Goal: Task Accomplishment & Management: Manage account settings

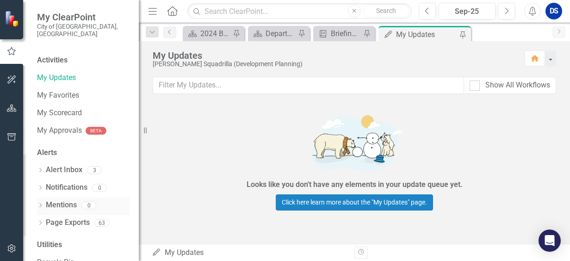
scroll to position [44, 0]
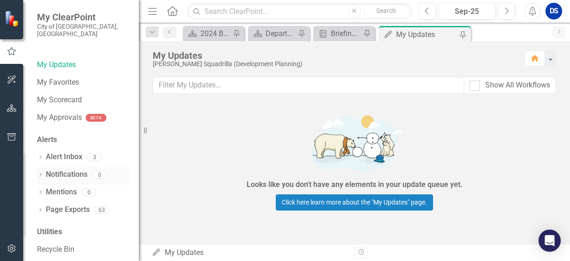
click at [70, 169] on link "Notifications" at bounding box center [67, 174] width 42 height 11
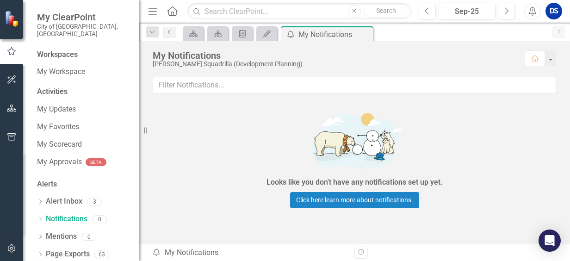
click at [168, 33] on icon "Previous" at bounding box center [169, 32] width 7 height 6
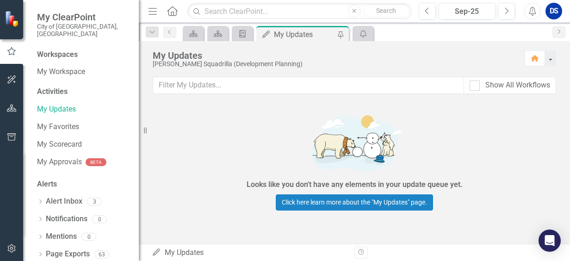
click at [174, 13] on icon "Home" at bounding box center [172, 11] width 12 height 10
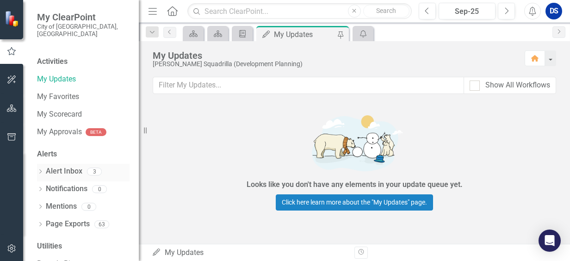
scroll to position [44, 0]
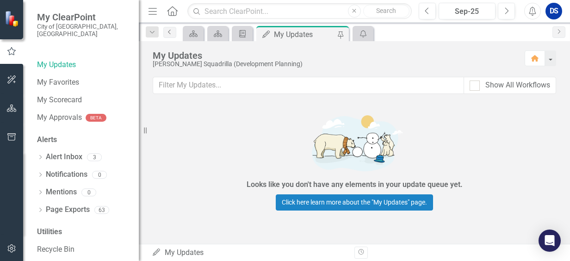
click at [172, 33] on icon "Previous" at bounding box center [169, 32] width 7 height 6
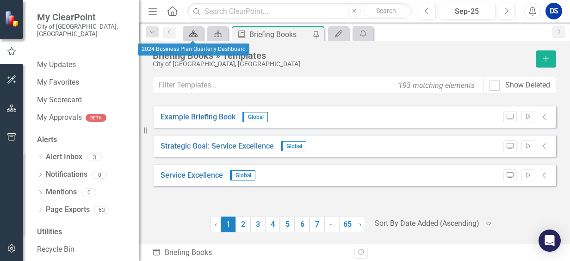
click at [191, 31] on icon "Scorecard" at bounding box center [193, 33] width 9 height 7
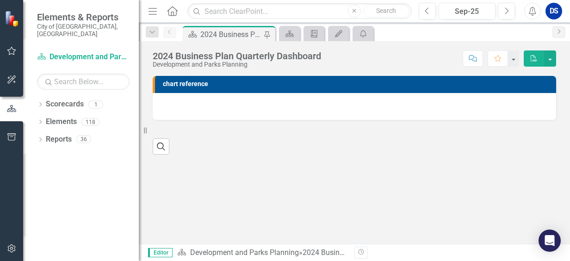
click at [173, 12] on icon "Home" at bounding box center [172, 11] width 12 height 10
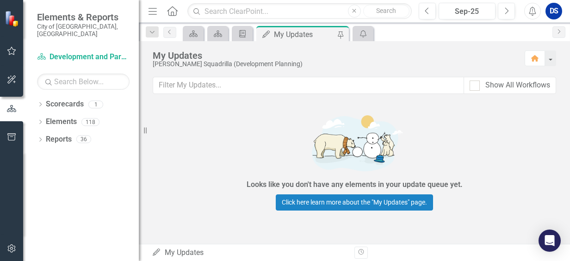
click at [152, 12] on icon "Menu" at bounding box center [153, 11] width 12 height 10
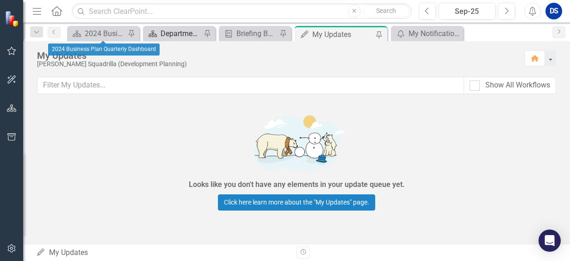
click at [179, 30] on div "Department Dashboard" at bounding box center [181, 34] width 41 height 12
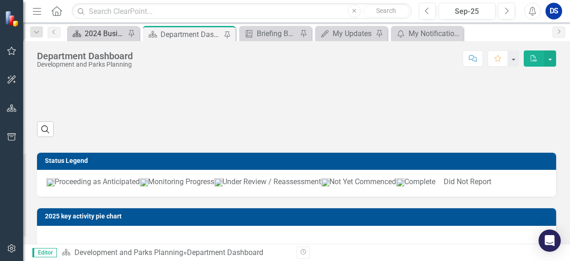
click at [99, 34] on div "2024 Business Plan Quarterly Dashboard" at bounding box center [105, 34] width 41 height 12
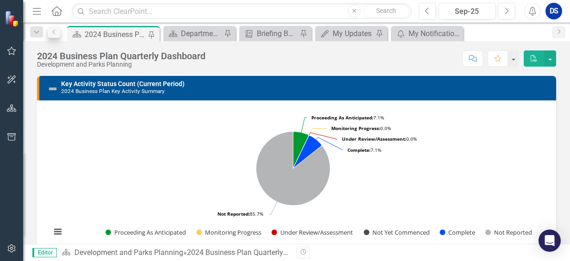
click at [39, 31] on icon "Dropdown" at bounding box center [36, 32] width 8 height 6
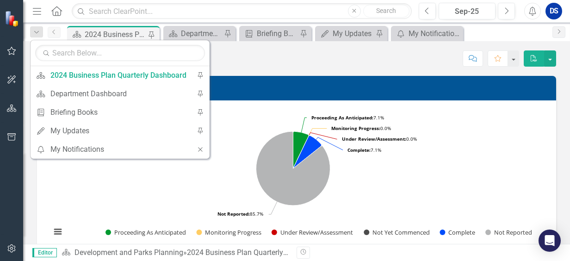
click at [54, 30] on icon "Previous" at bounding box center [53, 32] width 7 height 6
click at [57, 16] on link "Home" at bounding box center [57, 11] width 12 height 14
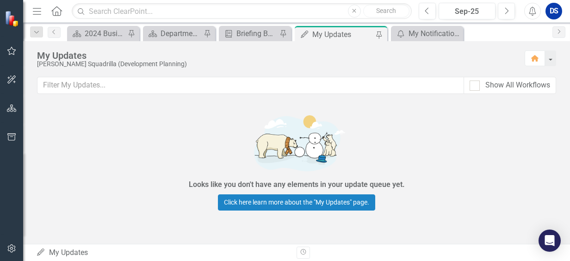
click at [58, 8] on icon "Home" at bounding box center [56, 11] width 12 height 10
click at [55, 14] on icon at bounding box center [56, 11] width 11 height 10
click at [56, 31] on icon "Previous" at bounding box center [53, 32] width 7 height 6
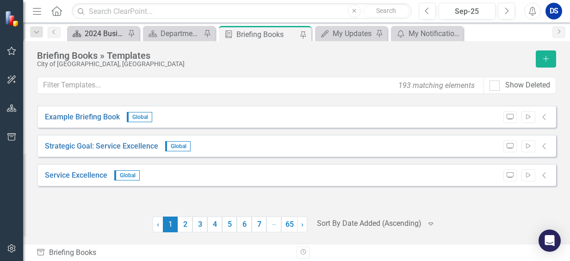
drag, startPoint x: 39, startPoint y: 31, endPoint x: 77, endPoint y: 31, distance: 38.0
click at [39, 31] on icon "Dropdown" at bounding box center [36, 32] width 8 height 6
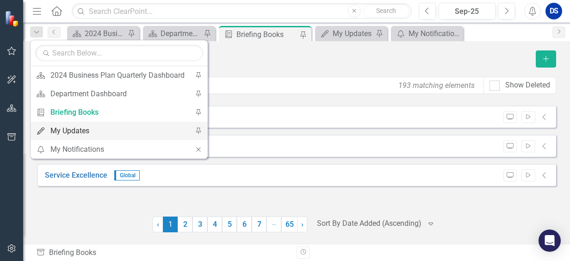
click at [74, 131] on div "My Updates" at bounding box center [117, 131] width 134 height 12
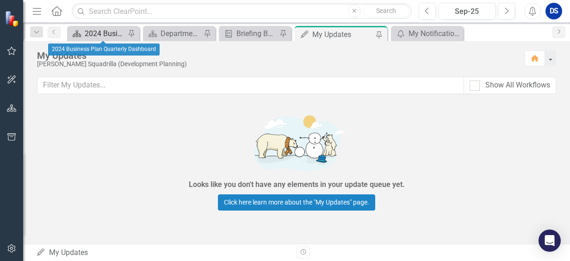
click at [97, 35] on div "2024 Business Plan Quarterly Dashboard" at bounding box center [105, 34] width 41 height 12
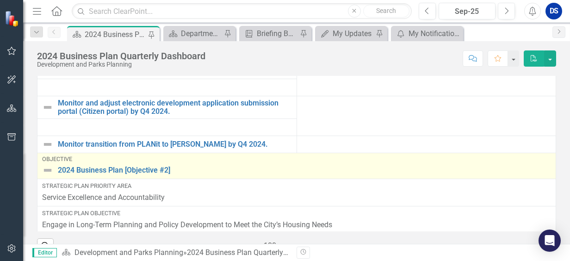
scroll to position [231, 0]
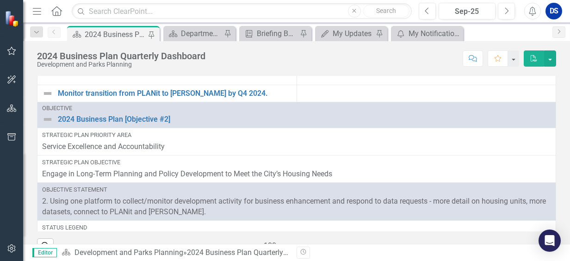
click at [37, 14] on icon "button" at bounding box center [37, 11] width 8 height 6
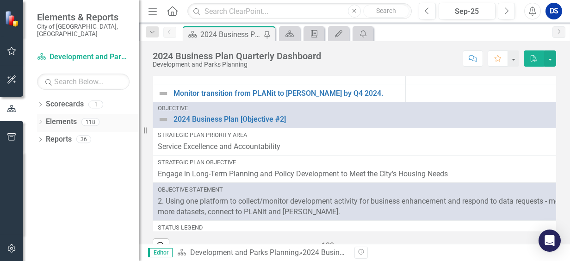
click at [66, 117] on link "Elements" at bounding box center [61, 122] width 31 height 11
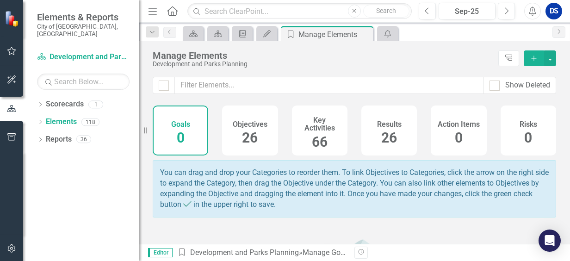
click at [250, 131] on span "26" at bounding box center [250, 138] width 16 height 16
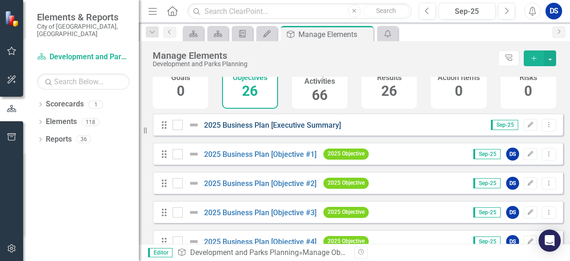
scroll to position [93, 0]
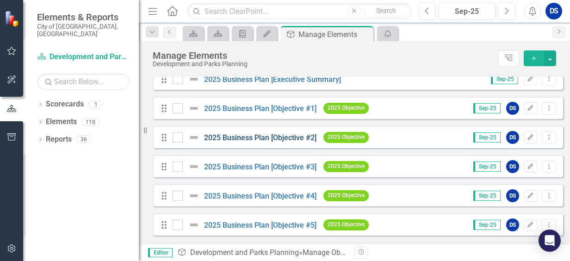
click at [265, 142] on link "2025 Business Plan [Objective #2]" at bounding box center [260, 137] width 112 height 9
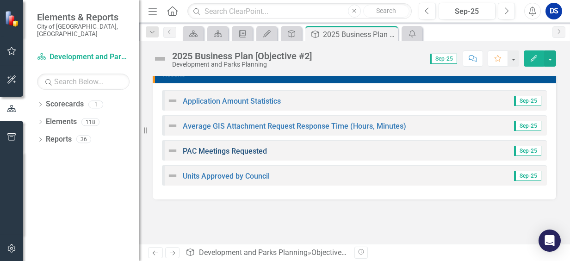
scroll to position [509, 0]
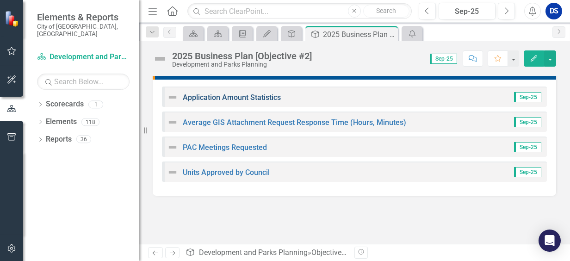
click at [247, 99] on link "Application Amount Statistics" at bounding box center [232, 97] width 98 height 9
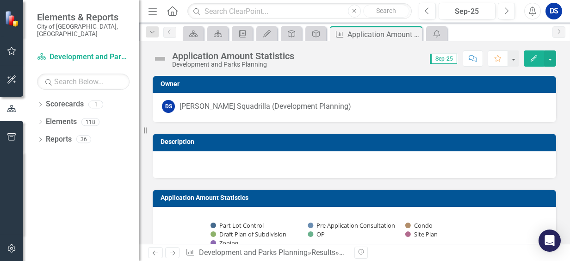
click at [161, 61] on img at bounding box center [160, 58] width 15 height 15
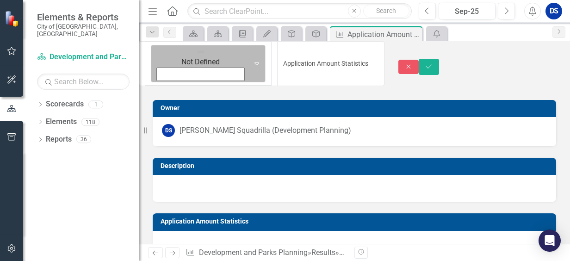
click at [252, 60] on icon "Expand" at bounding box center [256, 63] width 9 height 7
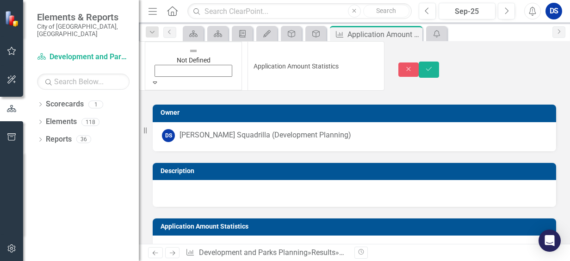
click at [433, 66] on icon "Save" at bounding box center [429, 69] width 8 height 6
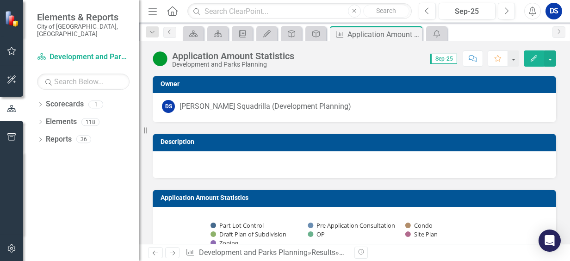
click at [166, 30] on icon "Previous" at bounding box center [169, 32] width 7 height 6
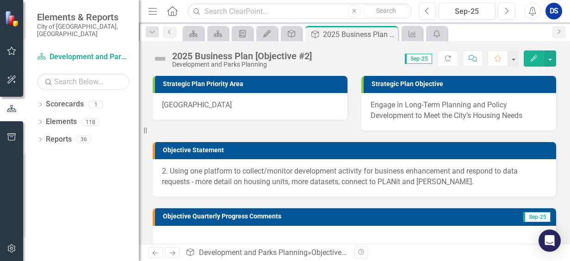
click at [157, 53] on img at bounding box center [160, 58] width 15 height 15
click at [157, 57] on img at bounding box center [160, 58] width 15 height 15
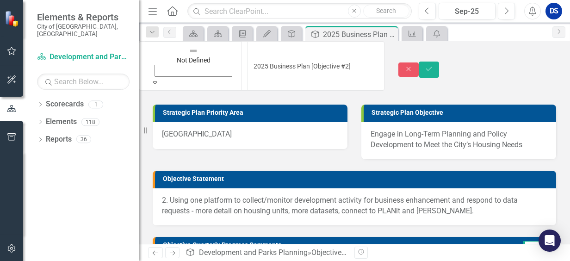
click at [159, 79] on icon "Expand" at bounding box center [155, 82] width 8 height 6
drag, startPoint x: 187, startPoint y: 84, endPoint x: 186, endPoint y: 76, distance: 8.0
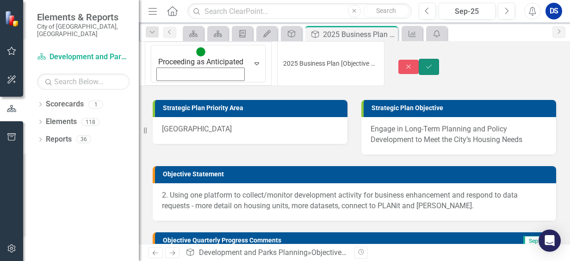
drag, startPoint x: 548, startPoint y: 53, endPoint x: 450, endPoint y: 102, distance: 110.3
click at [433, 63] on icon "Save" at bounding box center [429, 66] width 8 height 6
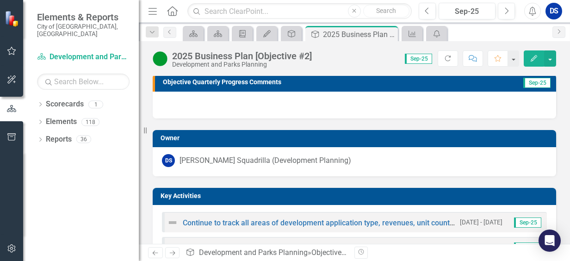
scroll to position [231, 0]
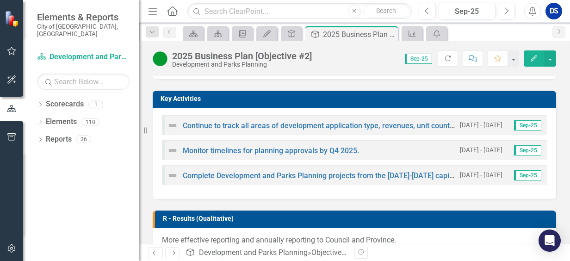
click at [170, 126] on img at bounding box center [172, 125] width 11 height 11
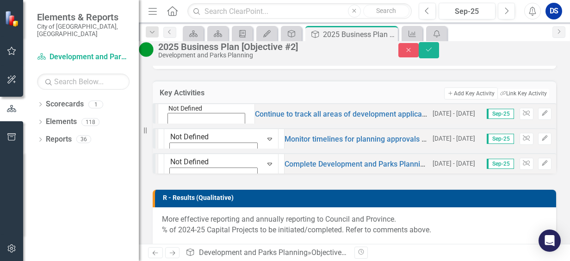
click at [182, 125] on div "Not Defined" at bounding box center [206, 109] width 85 height 33
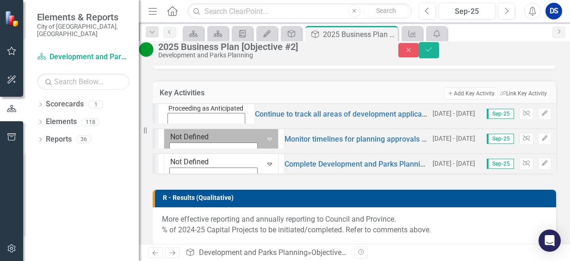
click at [265, 143] on icon "Expand" at bounding box center [269, 138] width 9 height 7
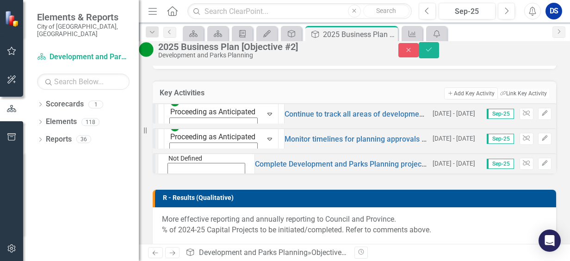
click at [170, 182] on icon at bounding box center [168, 181] width 4 height 2
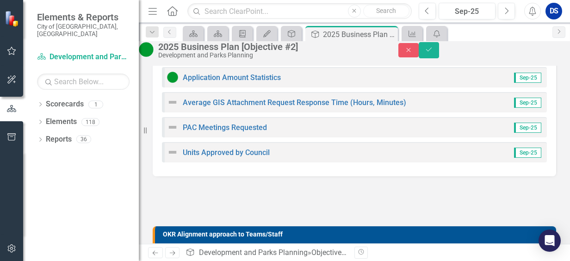
scroll to position [509, 0]
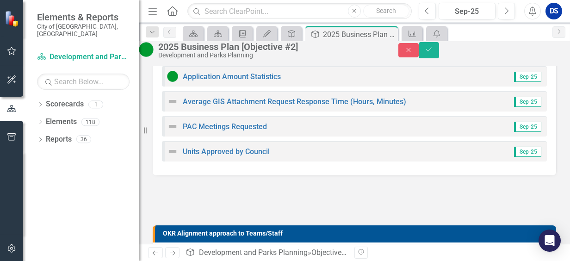
click at [174, 107] on img at bounding box center [172, 101] width 11 height 11
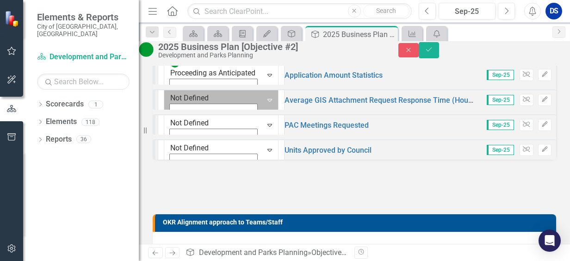
click at [265, 104] on icon "Expand" at bounding box center [269, 99] width 9 height 7
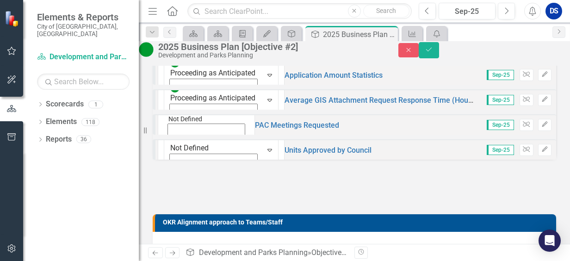
click at [172, 144] on icon "Expand" at bounding box center [168, 141] width 8 height 6
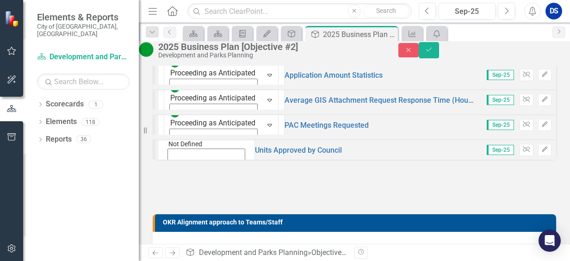
click at [172, 169] on icon "Expand" at bounding box center [168, 166] width 8 height 6
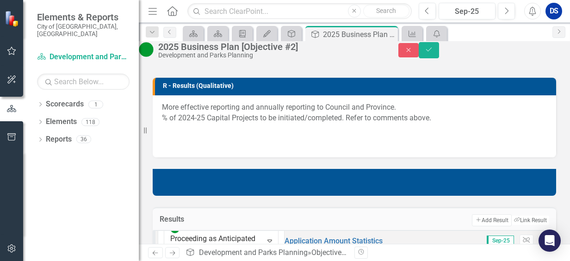
scroll to position [243, 0]
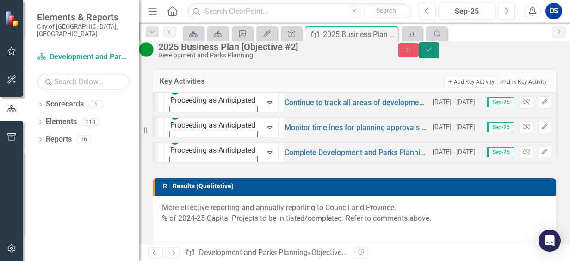
click at [433, 53] on icon "Save" at bounding box center [429, 49] width 8 height 6
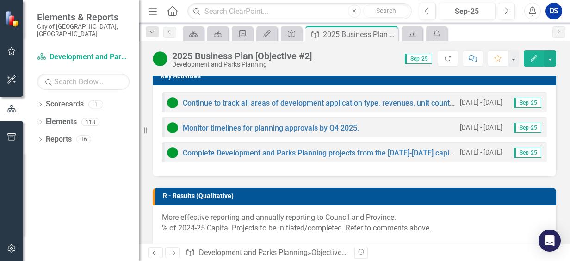
scroll to position [324, 0]
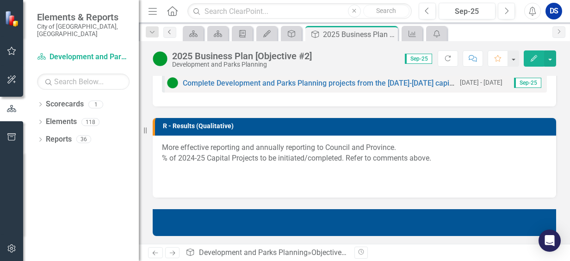
click at [170, 30] on icon at bounding box center [169, 32] width 2 height 5
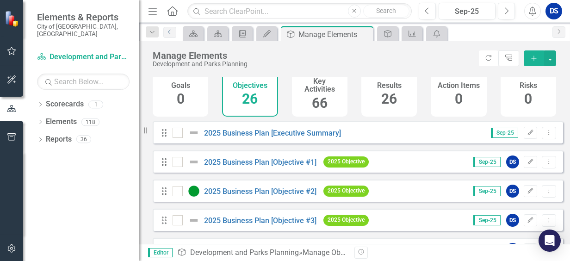
scroll to position [93, 0]
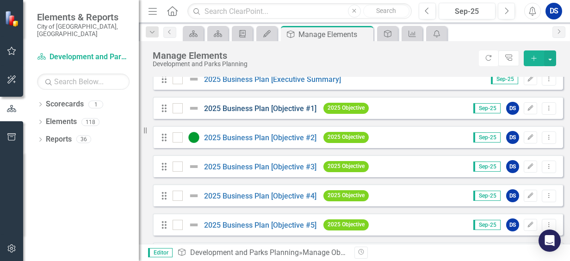
click at [224, 113] on link "2025 Business Plan [Objective #1]" at bounding box center [260, 108] width 112 height 9
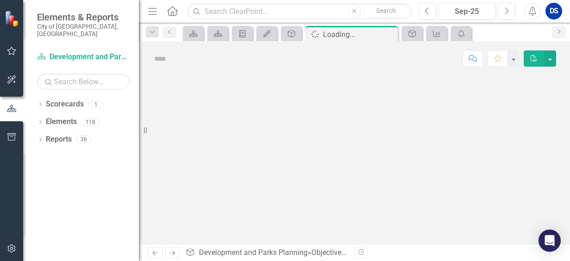
click at [224, 119] on div at bounding box center [354, 160] width 431 height 168
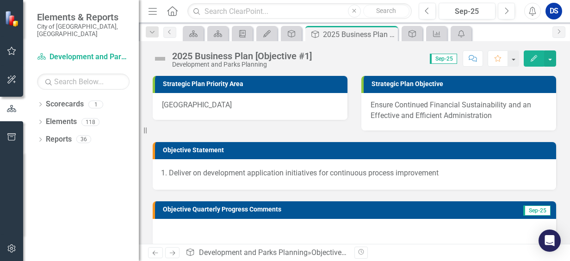
drag, startPoint x: 224, startPoint y: 119, endPoint x: 160, endPoint y: 61, distance: 85.8
click at [160, 61] on img at bounding box center [160, 58] width 15 height 15
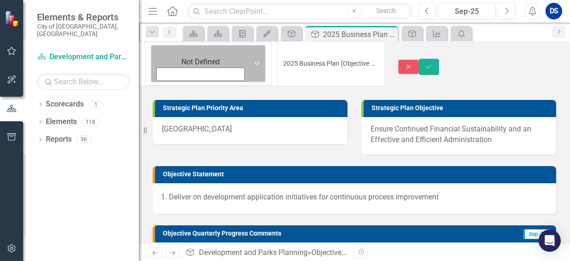
drag, startPoint x: 160, startPoint y: 61, endPoint x: 159, endPoint y: 52, distance: 8.8
click at [196, 53] on img at bounding box center [200, 51] width 9 height 9
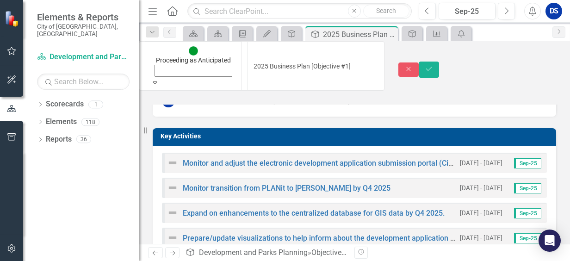
scroll to position [231, 0]
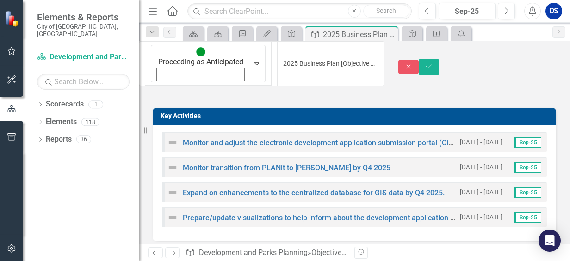
click at [176, 137] on img at bounding box center [172, 142] width 11 height 11
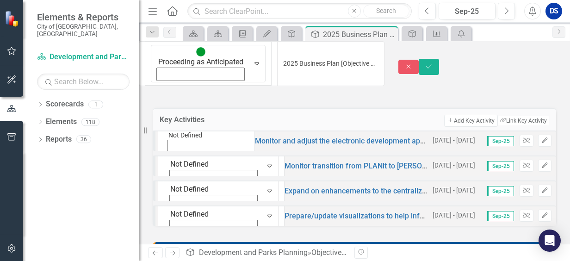
click at [172, 154] on icon "Expand" at bounding box center [168, 157] width 8 height 6
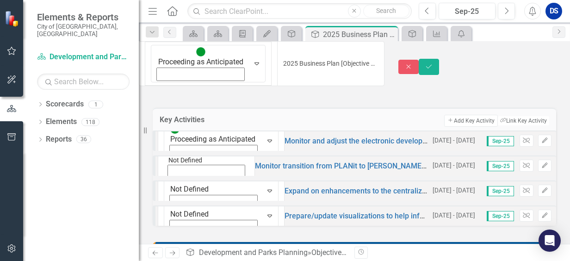
click at [172, 179] on icon "Expand" at bounding box center [168, 182] width 8 height 6
click at [187, 157] on div "Not Defined Expand Monitor transition from PLANit to [PERSON_NAME] by Q4 2025 […" at bounding box center [355, 165] width 404 height 20
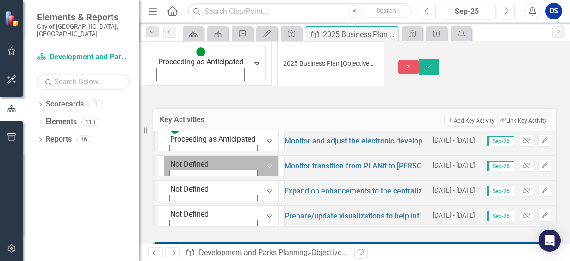
click at [261, 155] on div "Expand" at bounding box center [269, 166] width 17 height 37
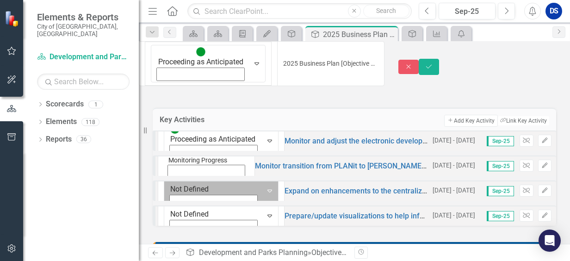
click at [265, 187] on icon "Expand" at bounding box center [269, 190] width 9 height 7
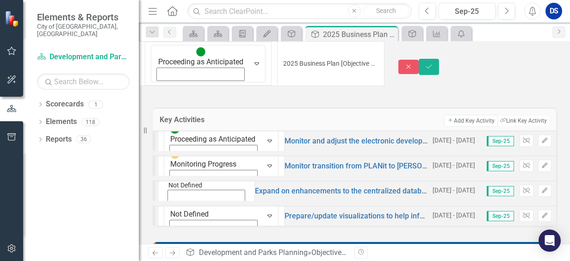
click at [172, 204] on icon "Expand" at bounding box center [168, 207] width 8 height 6
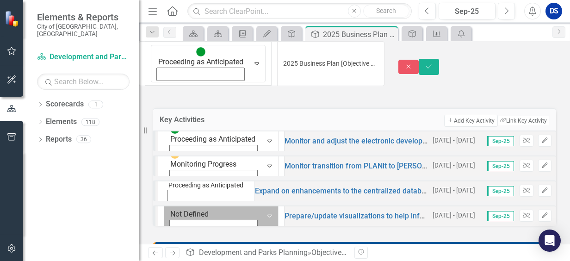
click at [265, 212] on icon "Expand" at bounding box center [269, 215] width 9 height 7
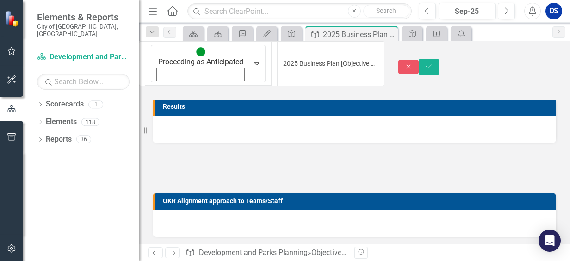
scroll to position [504, 0]
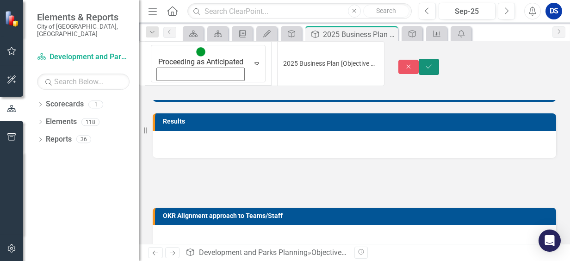
click at [439, 59] on button "Save" at bounding box center [429, 67] width 20 height 16
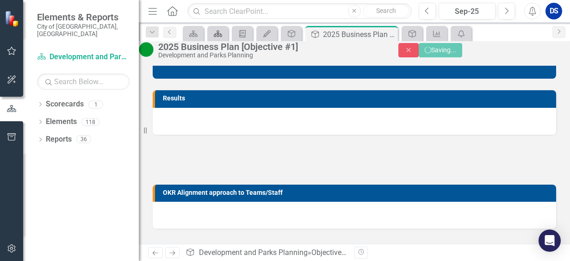
scroll to position [498, 0]
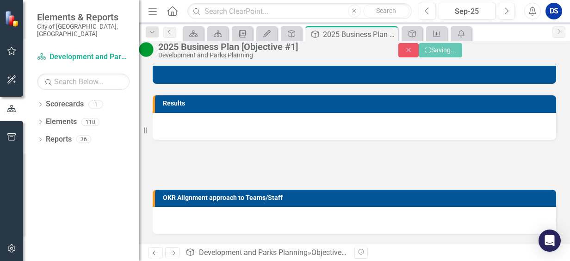
click at [171, 33] on icon "Previous" at bounding box center [169, 32] width 7 height 6
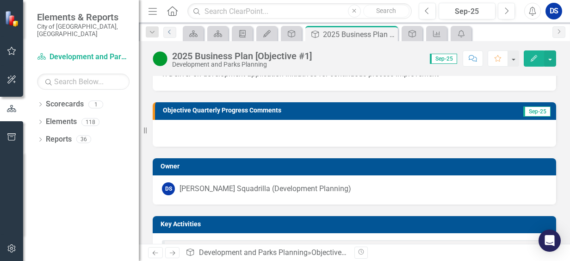
scroll to position [139, 0]
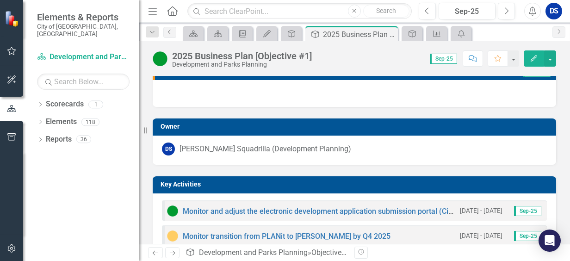
click at [173, 31] on icon "Previous" at bounding box center [169, 32] width 7 height 6
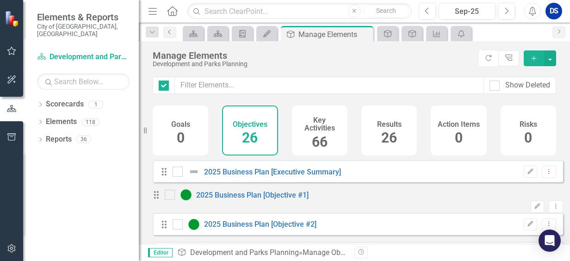
checkbox input "false"
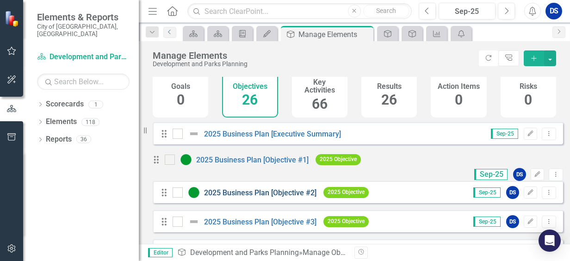
scroll to position [93, 0]
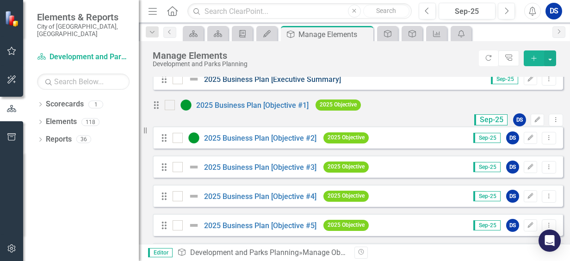
click at [205, 84] on link "2025 Business Plan [Executive Summary]" at bounding box center [272, 79] width 137 height 9
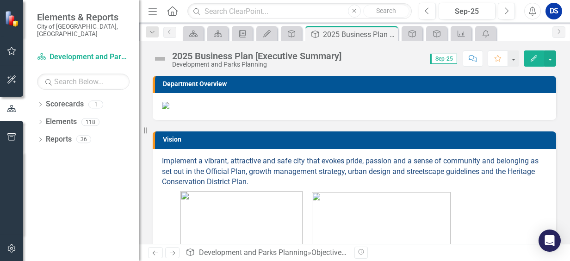
click at [156, 56] on img at bounding box center [160, 58] width 15 height 15
click at [157, 56] on img at bounding box center [160, 58] width 15 height 15
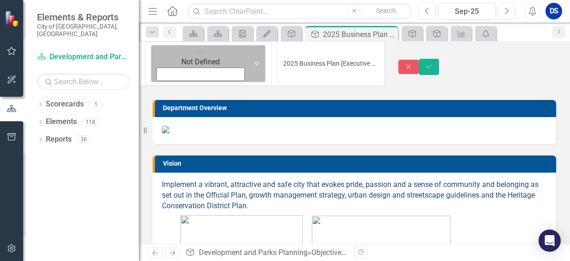
click at [252, 60] on icon "Expand" at bounding box center [256, 63] width 9 height 7
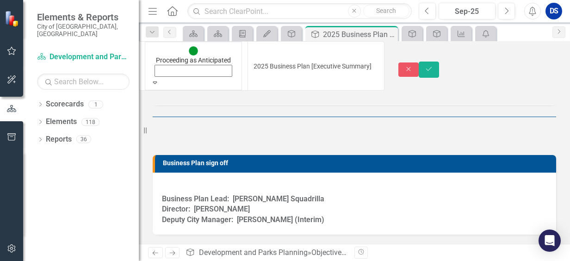
scroll to position [579, 0]
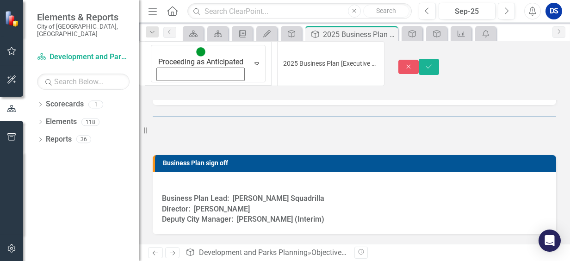
click at [261, 220] on strong "Deputy City Manager: [PERSON_NAME] (Interim)" at bounding box center [243, 219] width 162 height 9
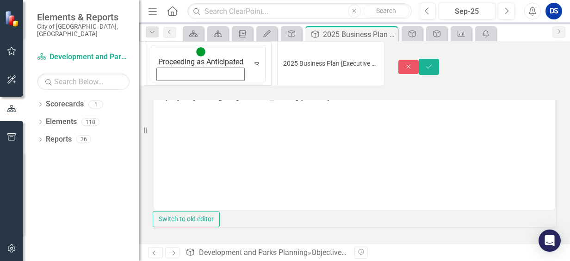
scroll to position [672, 0]
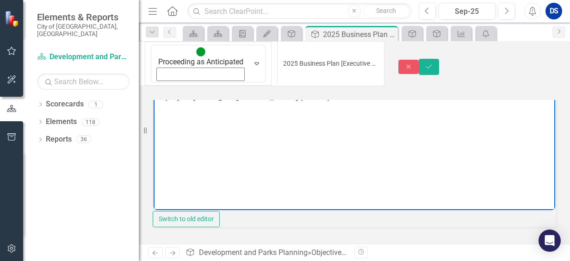
drag, startPoint x: 298, startPoint y: 96, endPoint x: 335, endPoint y: 97, distance: 37.0
click at [335, 97] on p "Business Plan Lead: [PERSON_NAME] Squadrilla Director: [PERSON_NAME] Deputy Cit…" at bounding box center [354, 85] width 397 height 33
click at [157, 97] on strong "Deputy City Manager: [PERSON_NAME]" at bounding box center [227, 97] width 143 height 8
click at [439, 59] on button "Save" at bounding box center [429, 67] width 20 height 16
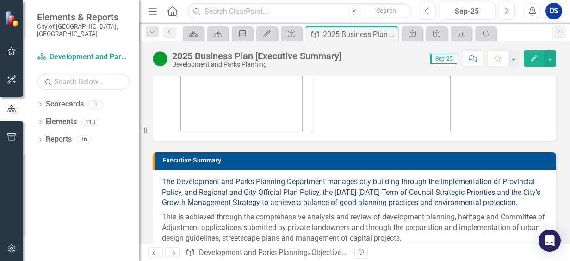
scroll to position [0, 0]
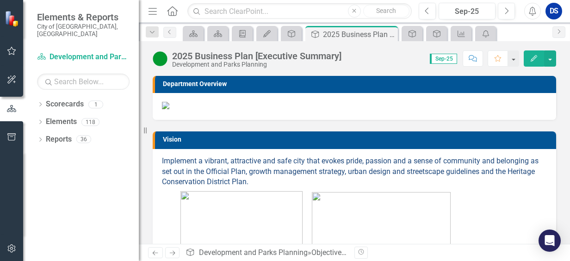
click at [169, 109] on img at bounding box center [165, 105] width 7 height 7
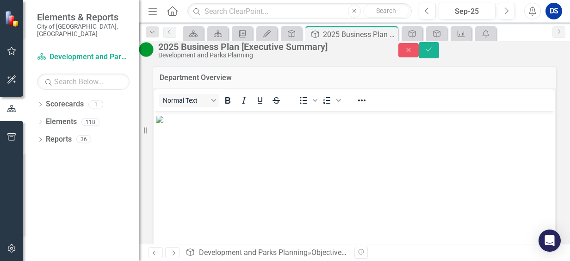
scroll to position [185, 0]
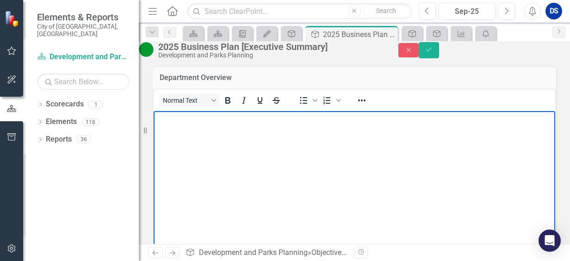
drag, startPoint x: 265, startPoint y: 148, endPoint x: 207, endPoint y: 176, distance: 64.2
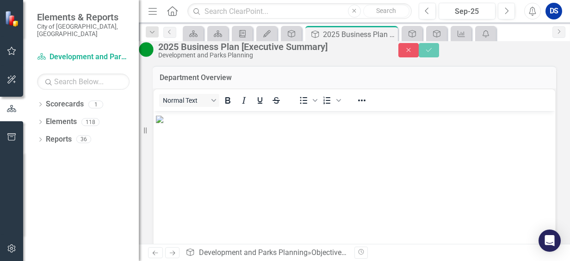
scroll to position [0, 0]
click at [439, 58] on button "Save" at bounding box center [429, 50] width 20 height 16
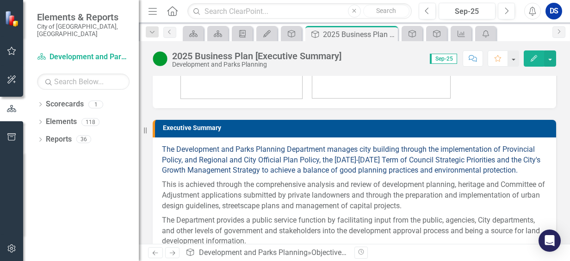
scroll to position [185, 0]
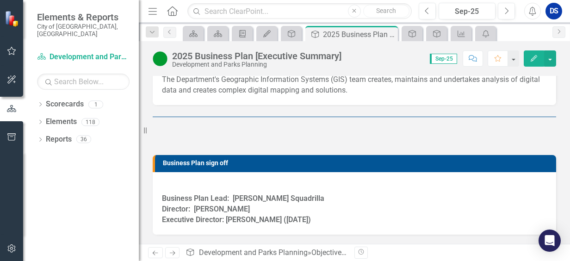
scroll to position [623, 0]
click at [172, 31] on icon "Previous" at bounding box center [169, 32] width 7 height 6
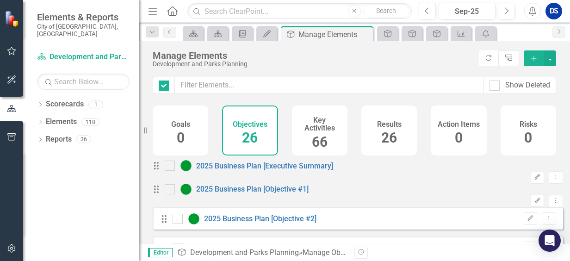
checkbox input "false"
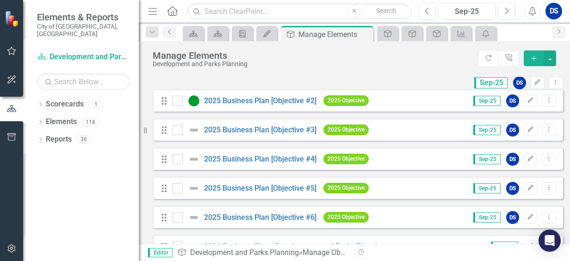
scroll to position [139, 0]
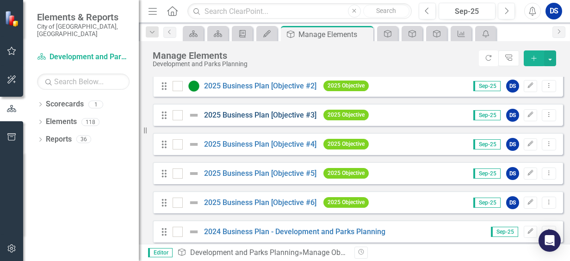
click at [268, 119] on link "2025 Business Plan [Objective #3]" at bounding box center [260, 115] width 112 height 9
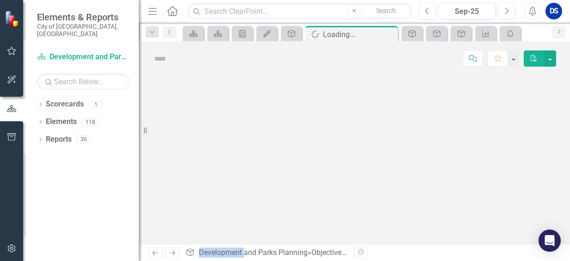
click at [268, 126] on div at bounding box center [354, 160] width 431 height 168
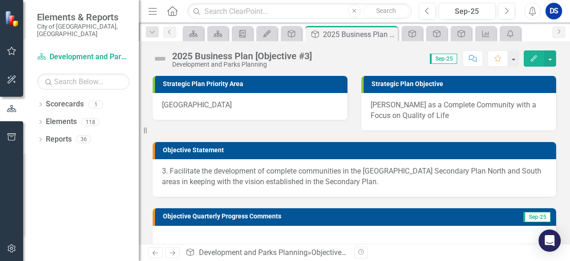
click at [161, 58] on img at bounding box center [160, 58] width 15 height 15
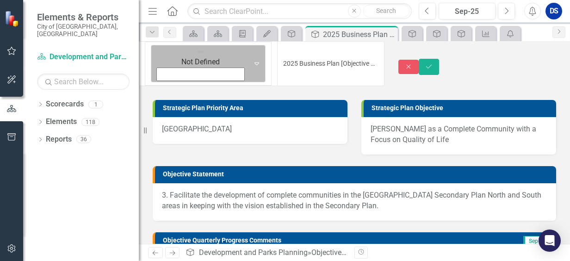
click at [255, 62] on icon at bounding box center [257, 63] width 5 height 3
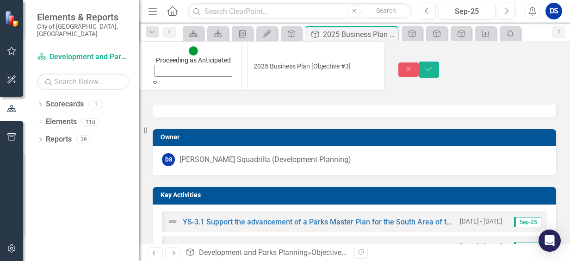
scroll to position [185, 0]
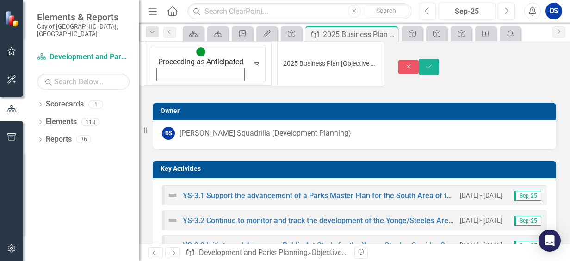
click at [175, 190] on img at bounding box center [172, 195] width 11 height 11
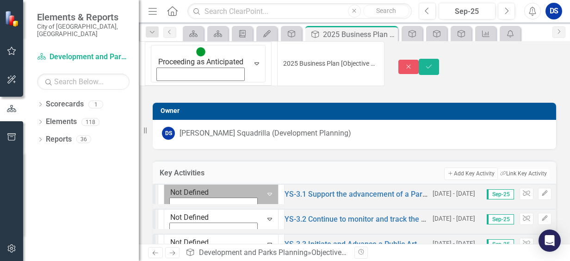
click at [265, 190] on icon "Expand" at bounding box center [269, 193] width 9 height 7
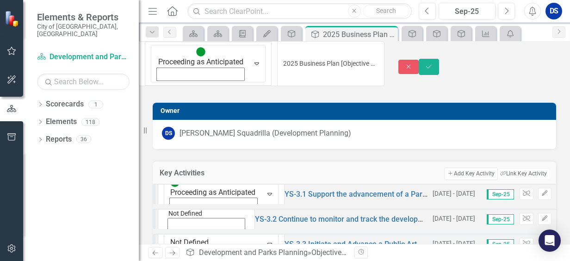
click at [181, 203] on div "Not Defined" at bounding box center [206, 208] width 76 height 19
click at [172, 232] on icon "Expand" at bounding box center [168, 235] width 8 height 6
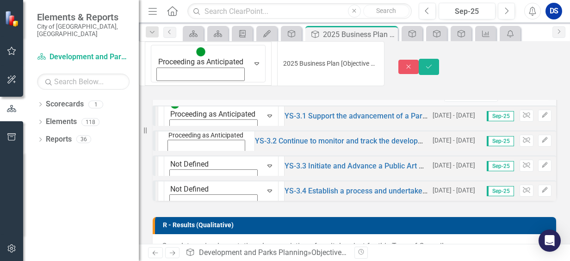
scroll to position [278, 0]
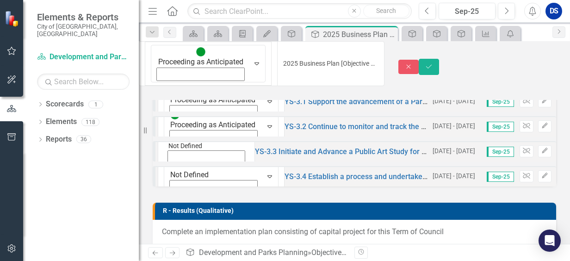
click at [172, 164] on icon "Expand" at bounding box center [168, 167] width 8 height 6
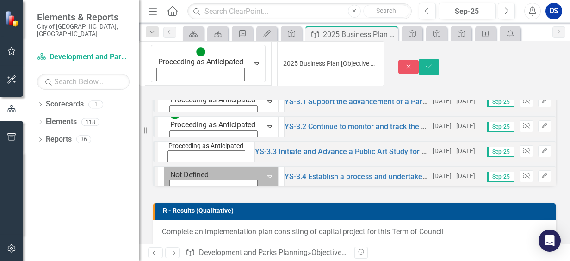
click at [265, 173] on icon "Expand" at bounding box center [269, 176] width 9 height 7
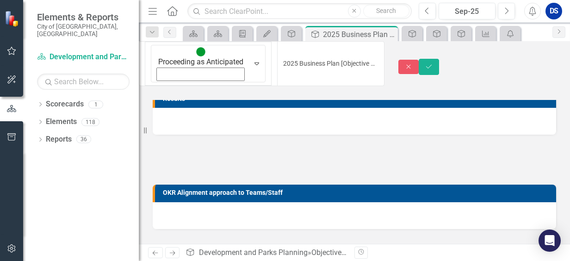
scroll to position [582, 0]
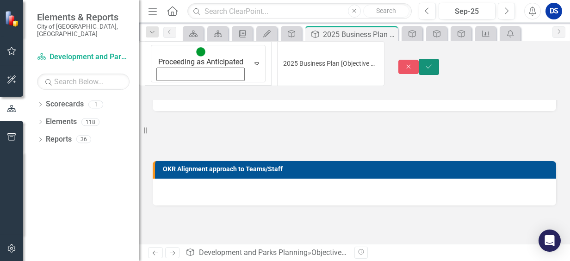
click at [432, 65] on icon "submit" at bounding box center [429, 67] width 6 height 4
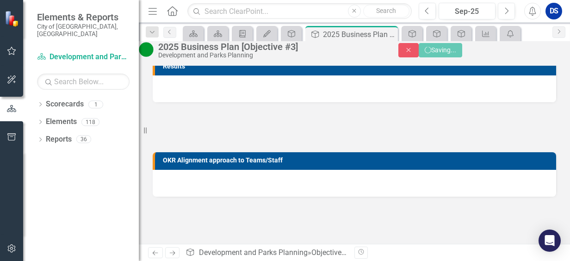
scroll to position [577, 0]
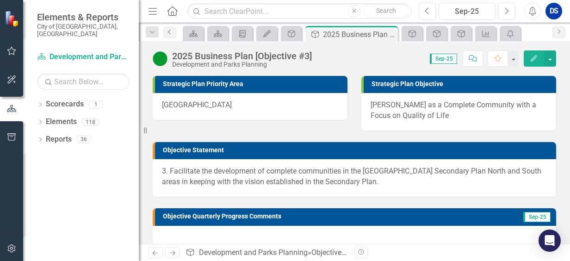
click at [171, 33] on icon "Previous" at bounding box center [169, 32] width 7 height 6
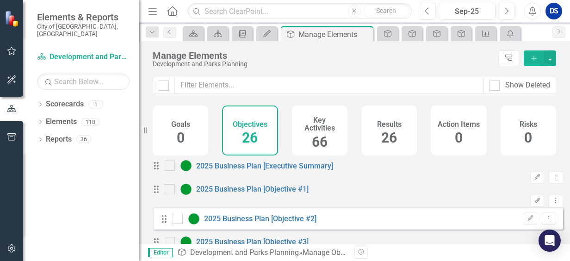
checkbox input "false"
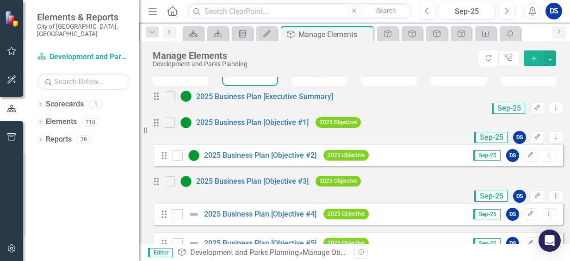
scroll to position [185, 0]
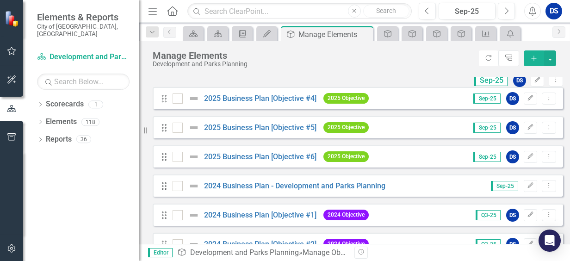
click at [254, 104] on div "2025 Business Plan [Objective #4]" at bounding box center [246, 98] width 146 height 11
click at [258, 103] on link "2025 Business Plan [Objective #4]" at bounding box center [260, 98] width 112 height 9
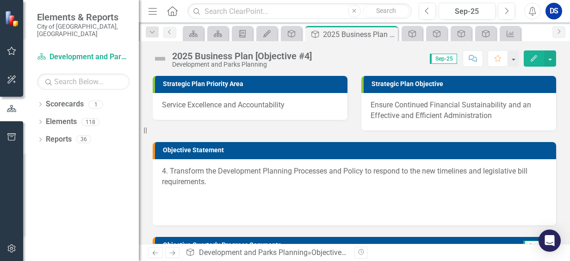
click at [161, 56] on img at bounding box center [160, 58] width 15 height 15
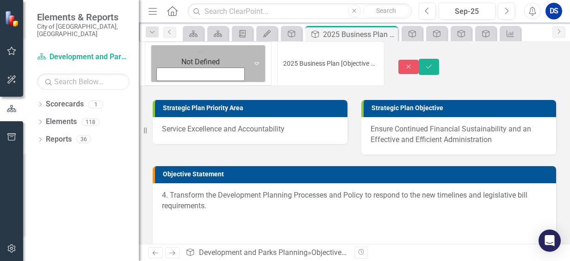
click at [252, 60] on icon "Expand" at bounding box center [256, 63] width 9 height 7
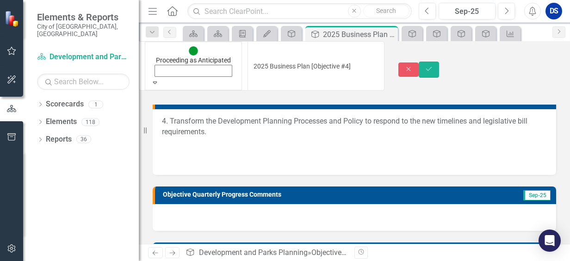
scroll to position [185, 0]
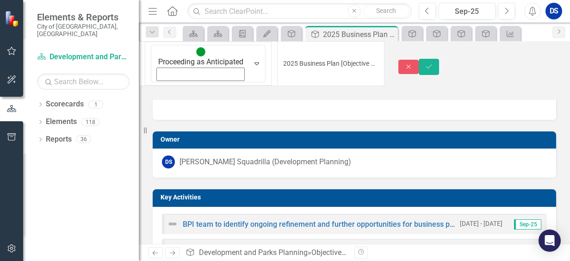
click at [169, 218] on img at bounding box center [172, 223] width 11 height 11
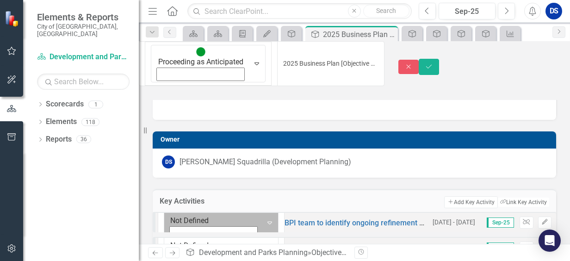
click at [265, 219] on icon "Expand" at bounding box center [269, 222] width 9 height 7
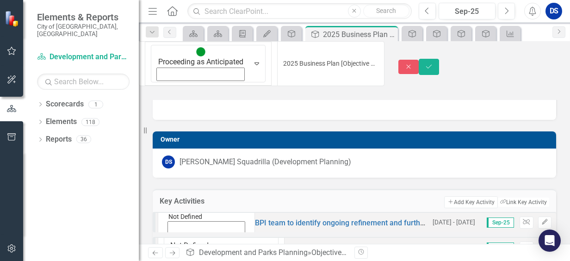
click at [182, 229] on div "Not Defined" at bounding box center [214, 247] width 96 height 37
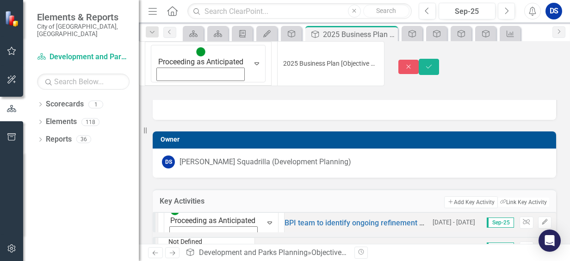
click at [172, 261] on icon "Expand" at bounding box center [168, 264] width 8 height 6
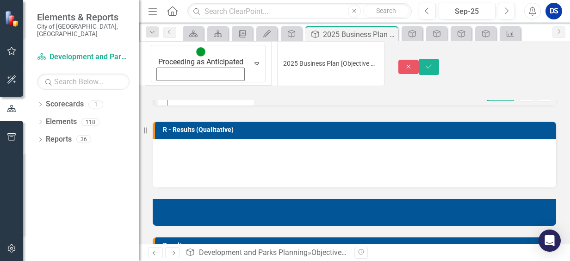
scroll to position [278, 0]
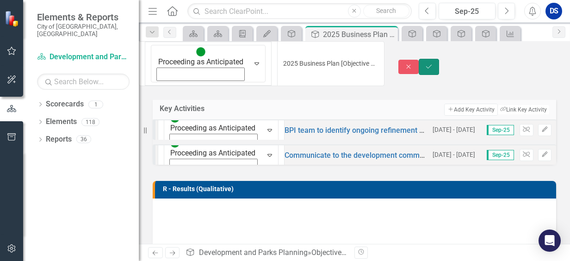
click at [433, 63] on icon "Save" at bounding box center [429, 66] width 8 height 6
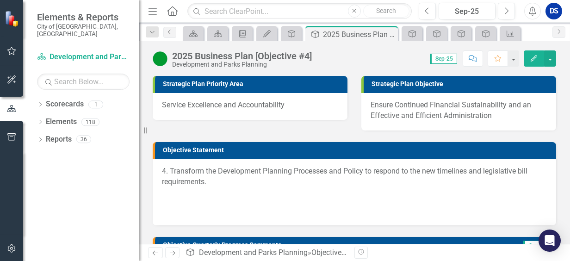
click at [168, 33] on icon "Previous" at bounding box center [169, 32] width 7 height 6
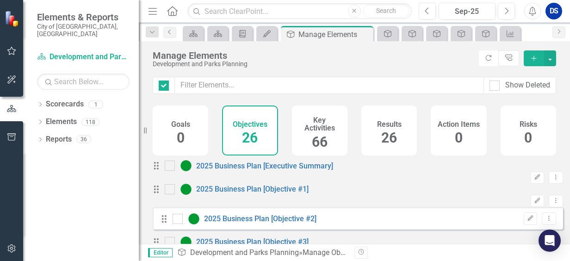
checkbox input "false"
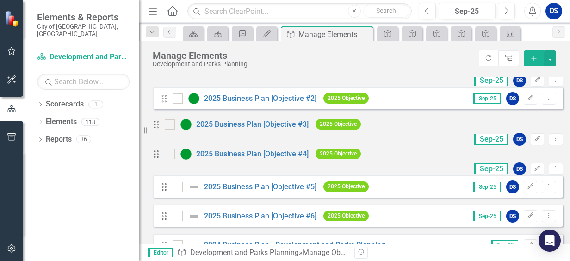
scroll to position [185, 0]
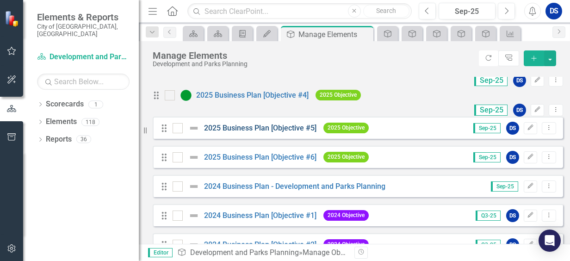
click at [268, 132] on link "2025 Business Plan [Objective #5]" at bounding box center [260, 128] width 112 height 9
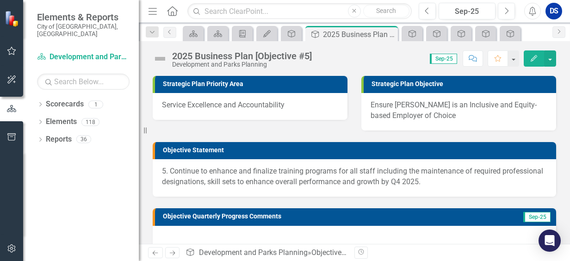
click at [164, 61] on img at bounding box center [160, 58] width 15 height 15
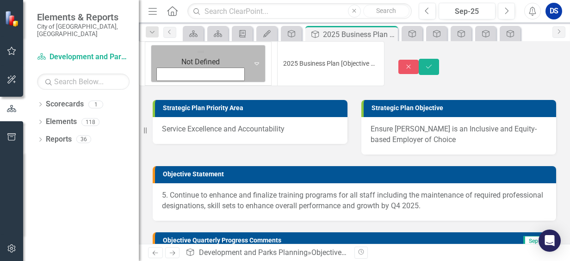
click at [252, 60] on icon "Expand" at bounding box center [256, 63] width 9 height 7
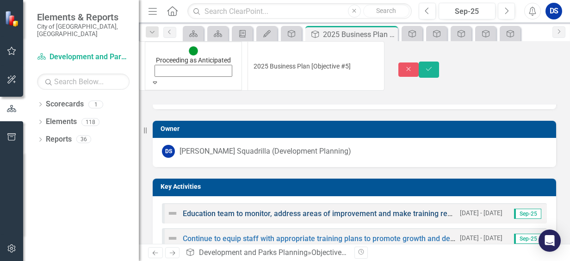
scroll to position [185, 0]
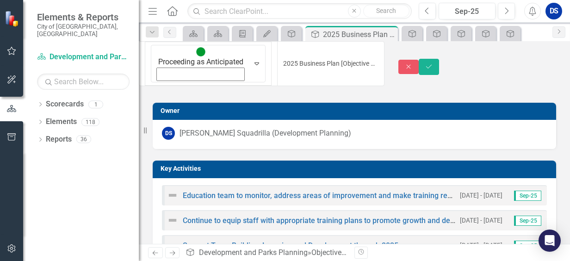
click at [172, 190] on img at bounding box center [172, 195] width 11 height 11
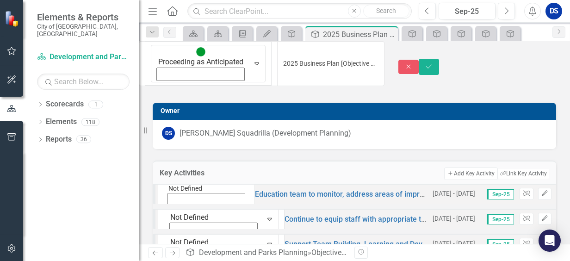
click at [182, 179] on div "Not Defined" at bounding box center [206, 189] width 85 height 33
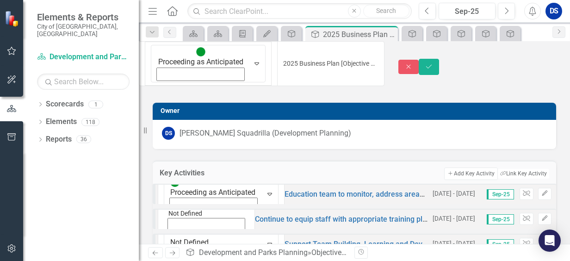
click at [172, 232] on icon "Expand" at bounding box center [168, 235] width 8 height 6
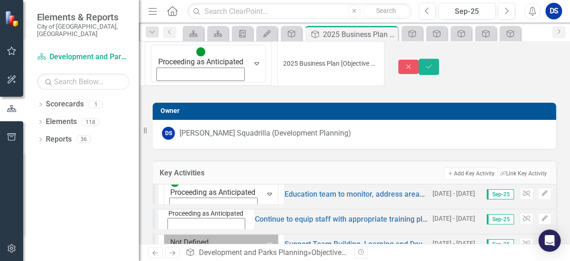
click at [265, 240] on icon "Expand" at bounding box center [269, 243] width 9 height 7
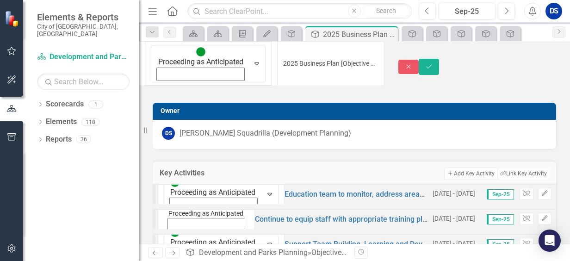
click at [172, 232] on icon "Expand" at bounding box center [168, 235] width 8 height 6
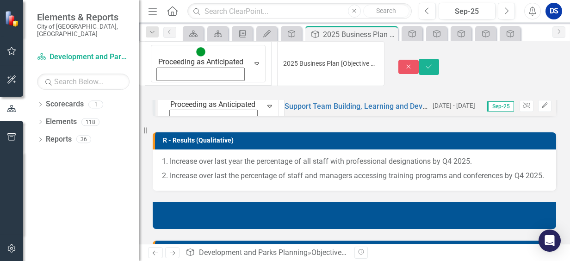
scroll to position [324, 0]
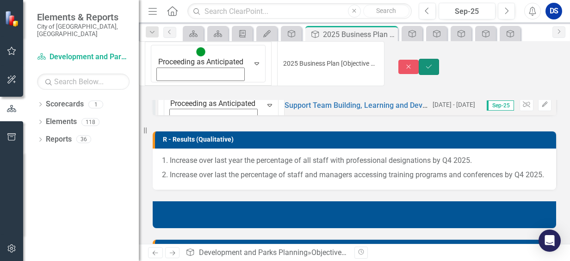
click at [433, 63] on icon "Save" at bounding box center [429, 66] width 8 height 6
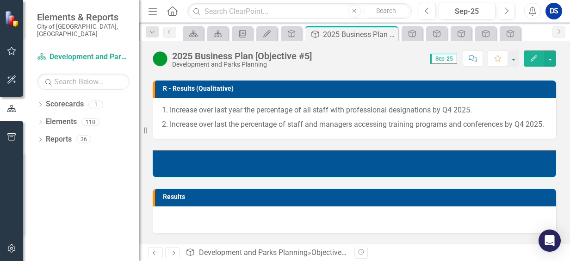
scroll to position [417, 0]
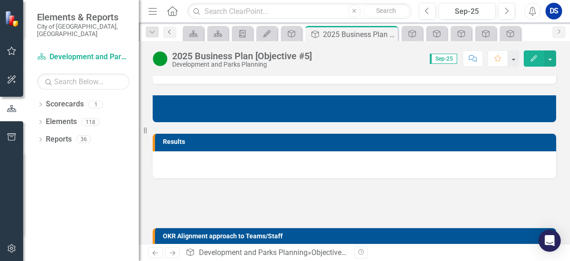
click at [167, 32] on icon "Previous" at bounding box center [169, 32] width 7 height 6
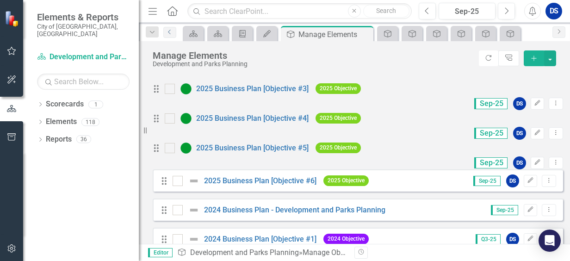
scroll to position [231, 0]
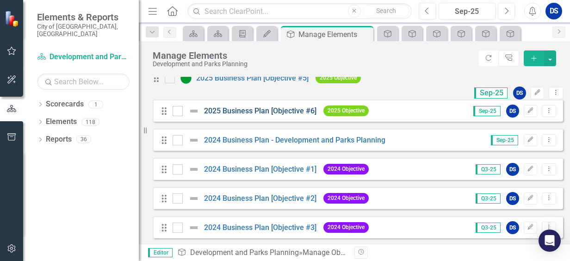
click at [268, 115] on link "2025 Business Plan [Objective #6]" at bounding box center [260, 110] width 112 height 9
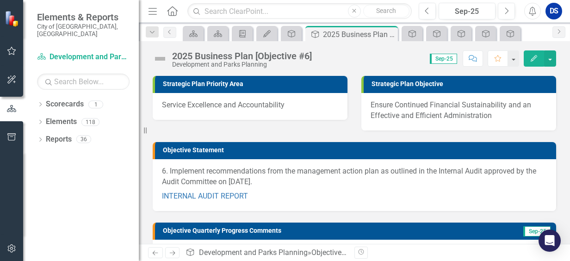
click at [159, 58] on img at bounding box center [160, 58] width 15 height 15
click at [160, 58] on img at bounding box center [160, 58] width 15 height 15
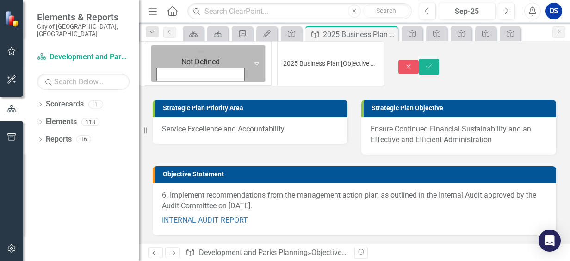
click at [249, 59] on div "Expand" at bounding box center [257, 63] width 17 height 37
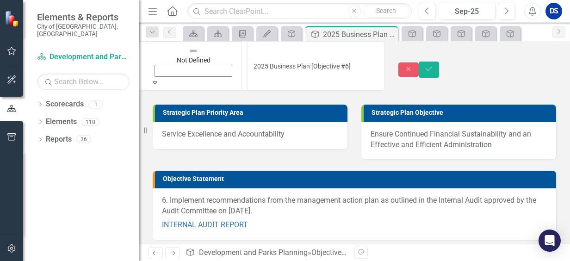
drag, startPoint x: 182, startPoint y: 85, endPoint x: 200, endPoint y: 99, distance: 22.9
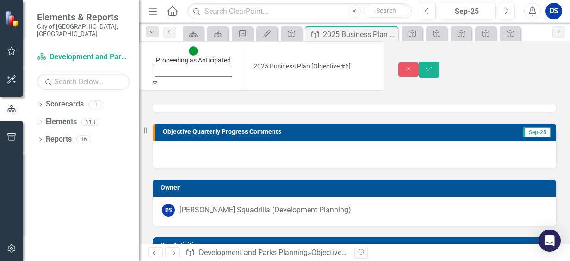
scroll to position [185, 0]
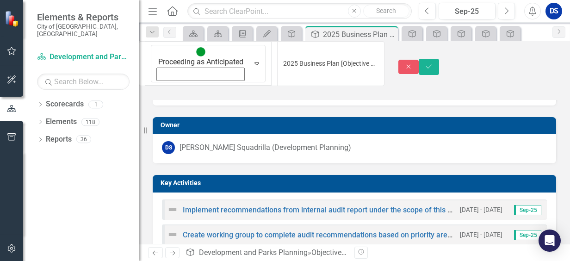
click at [176, 204] on img at bounding box center [172, 209] width 11 height 11
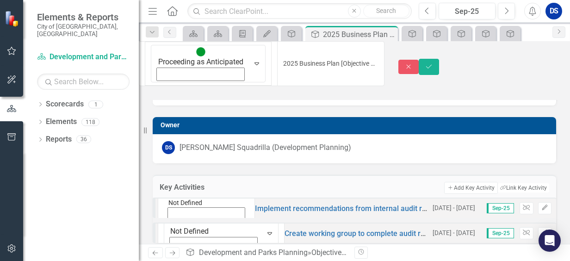
click at [170, 224] on icon at bounding box center [168, 225] width 4 height 2
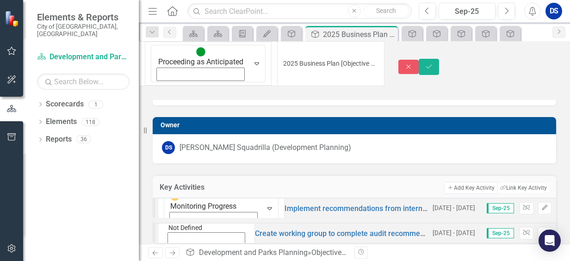
click at [172, 246] on icon "Expand" at bounding box center [168, 249] width 8 height 6
drag, startPoint x: 201, startPoint y: 137, endPoint x: 208, endPoint y: 138, distance: 7.1
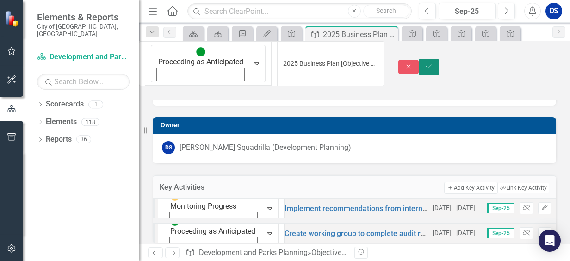
click at [433, 63] on icon "Save" at bounding box center [429, 66] width 8 height 6
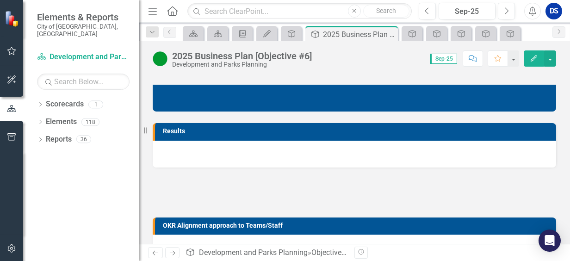
scroll to position [481, 0]
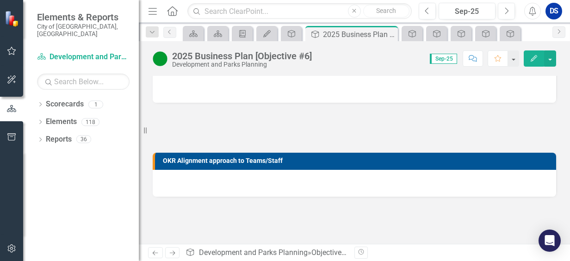
click at [554, 13] on div "DS" at bounding box center [554, 11] width 17 height 17
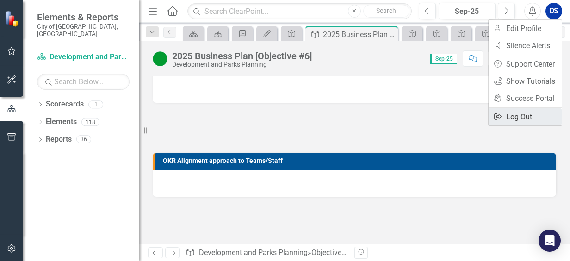
click at [507, 112] on link "Logout Log Out" at bounding box center [525, 116] width 73 height 17
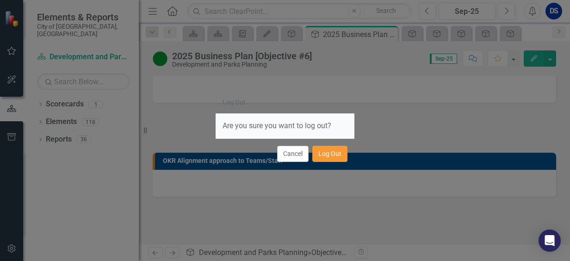
click at [335, 152] on button "Log Out" at bounding box center [329, 154] width 35 height 16
